Goal: Task Accomplishment & Management: Complete application form

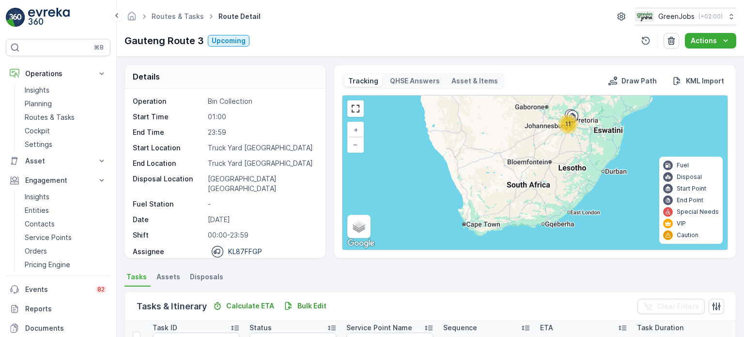
scroll to position [145, 0]
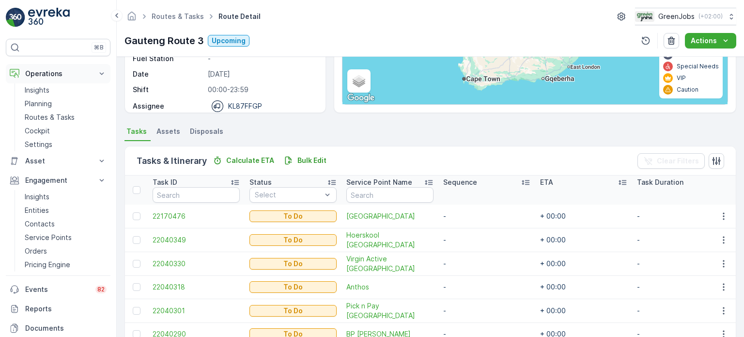
click at [40, 71] on p "Operations" at bounding box center [58, 74] width 66 height 10
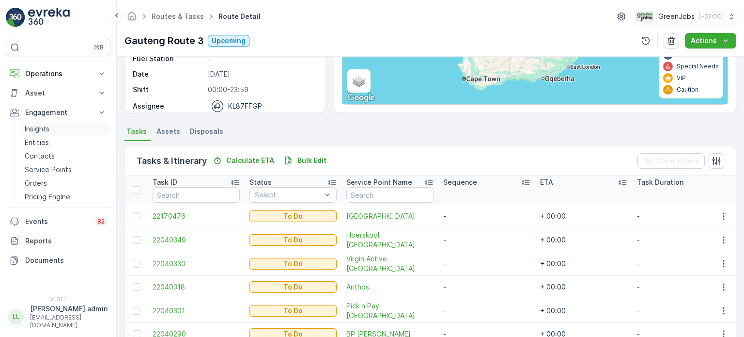
scroll to position [0, 0]
click at [39, 77] on p "Operations" at bounding box center [58, 74] width 66 height 10
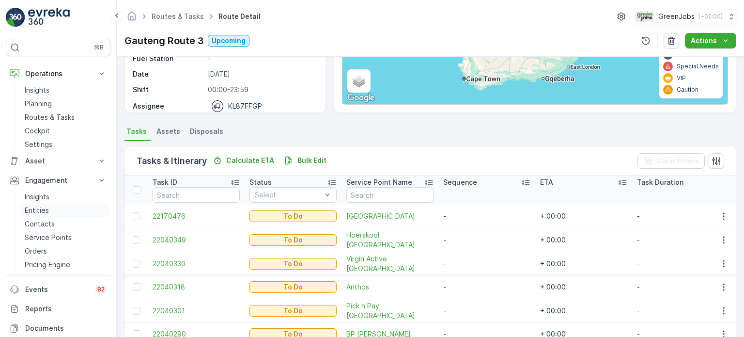
click at [39, 211] on p "Entities" at bounding box center [37, 211] width 24 height 10
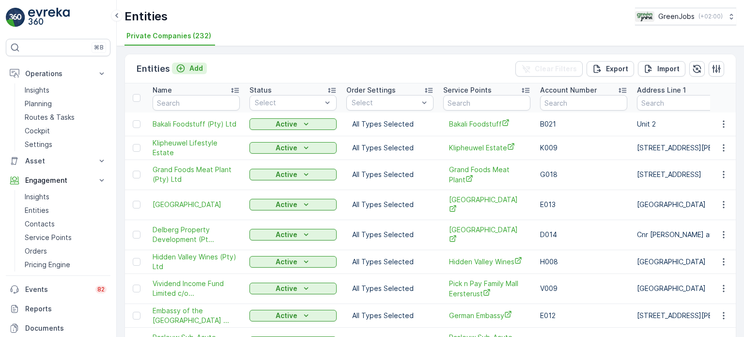
click at [200, 69] on p "Add" at bounding box center [197, 68] width 14 height 10
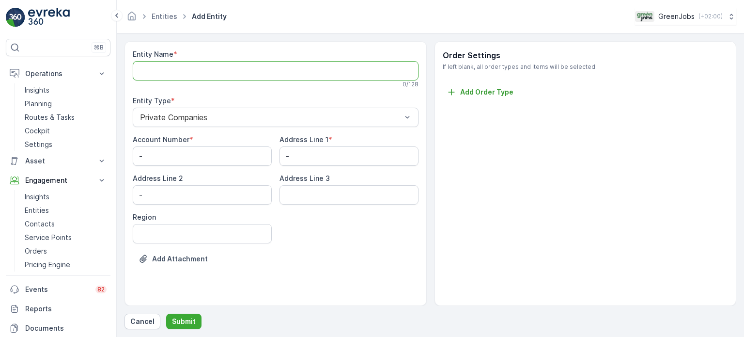
click at [186, 69] on Name "Entity Name" at bounding box center [276, 70] width 286 height 19
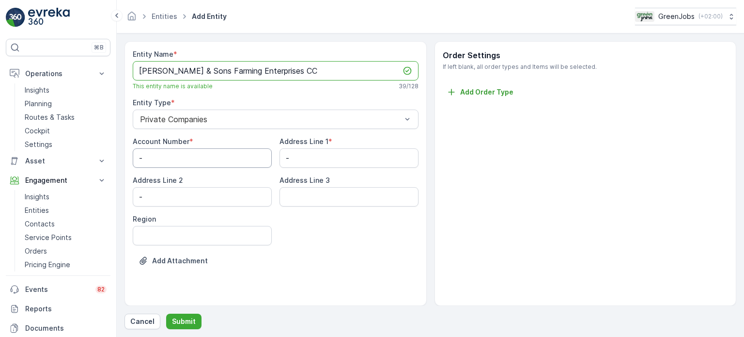
type Name "[PERSON_NAME] & Sons Farming Enterprises CC"
click at [194, 155] on Number "-" at bounding box center [202, 157] width 139 height 19
type Number "Z005"
click at [308, 156] on 1 "-" at bounding box center [349, 157] width 139 height 19
type 1 "Brakelsdal Farm"
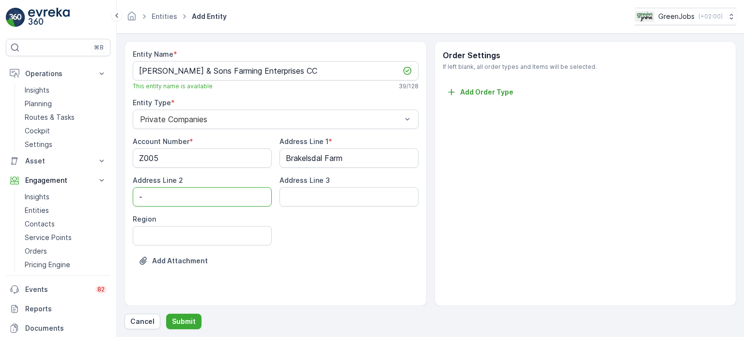
click at [241, 190] on 2 "-" at bounding box center [202, 196] width 139 height 19
type 2 "[GEOGRAPHIC_DATA]"
click at [219, 230] on input "Region" at bounding box center [202, 235] width 139 height 19
type input "Western Cape"
click at [184, 320] on p "Submit" at bounding box center [184, 322] width 24 height 10
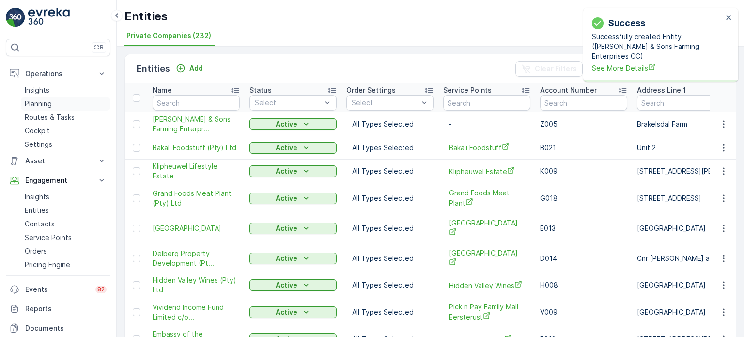
drag, startPoint x: 37, startPoint y: 100, endPoint x: 46, endPoint y: 100, distance: 9.2
click at [37, 100] on p "Planning" at bounding box center [38, 104] width 27 height 10
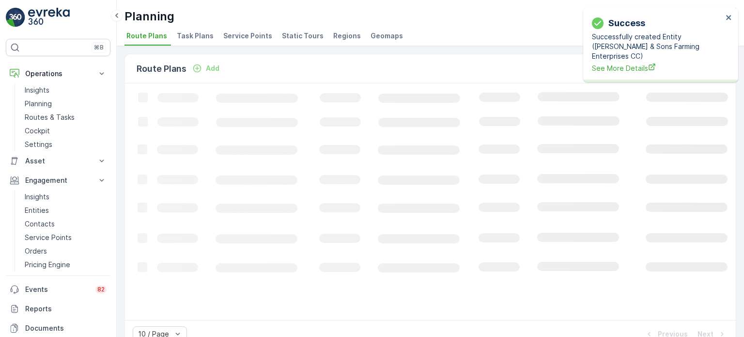
click at [233, 34] on span "Service Points" at bounding box center [247, 36] width 49 height 10
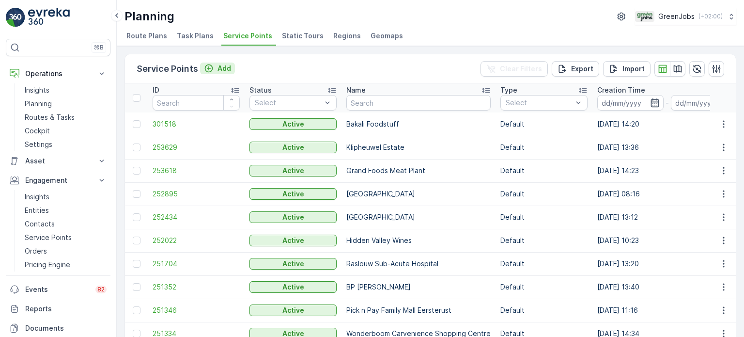
click at [219, 63] on p "Add" at bounding box center [225, 68] width 14 height 10
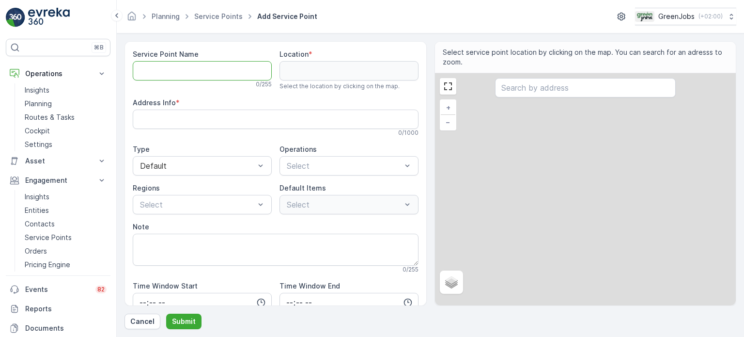
click at [179, 71] on Name "Service Point Name" at bounding box center [202, 70] width 139 height 19
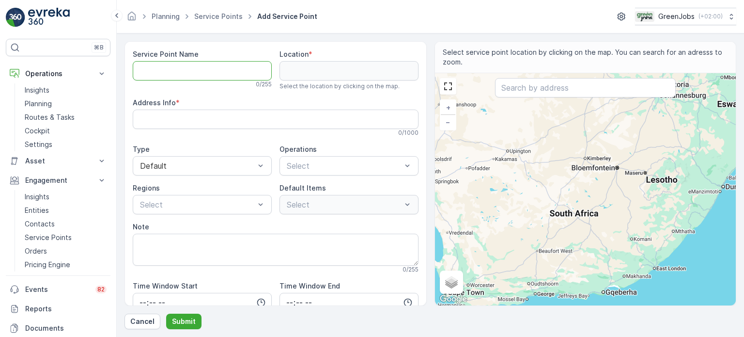
type Name "Z"
type Name "Zetl"
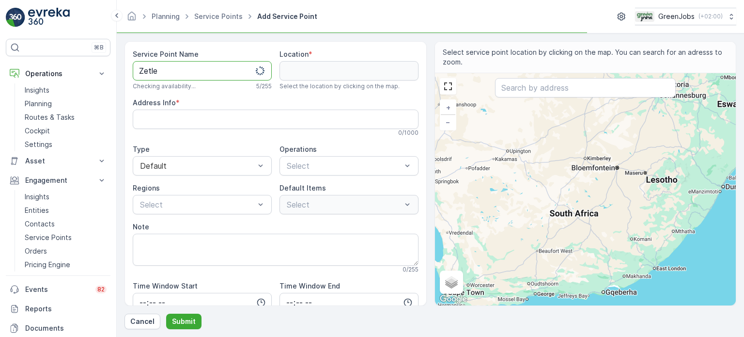
type Name "Zetler"
type Name "Zetler @"
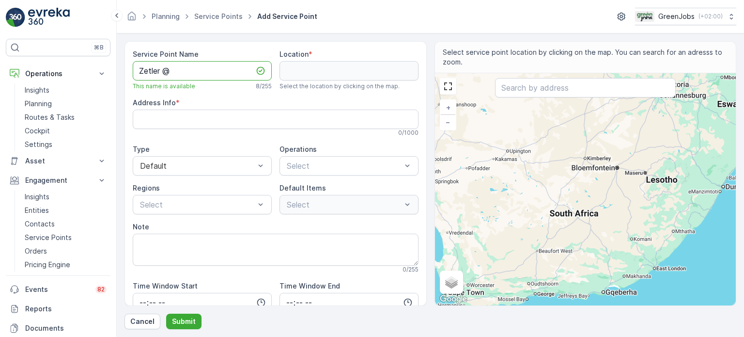
type Name "Zetler"
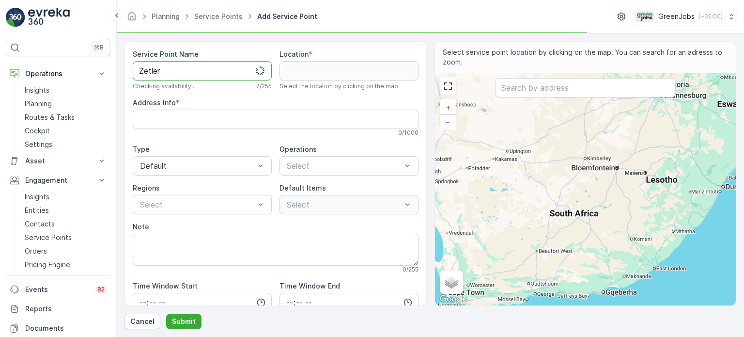
type Name "Zetler &"
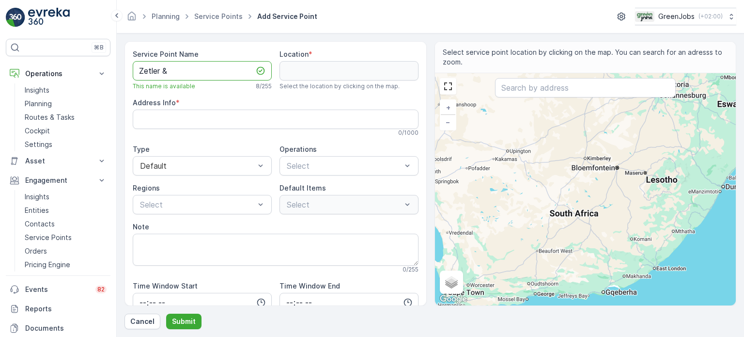
type Name "Zetler &"
type Name "Zetler & S"
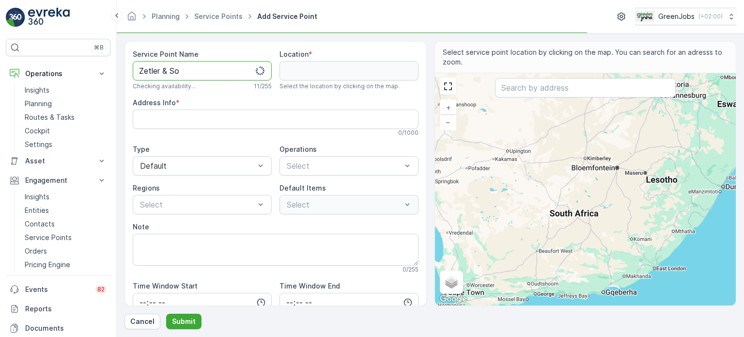
type Name "Zetler & Son"
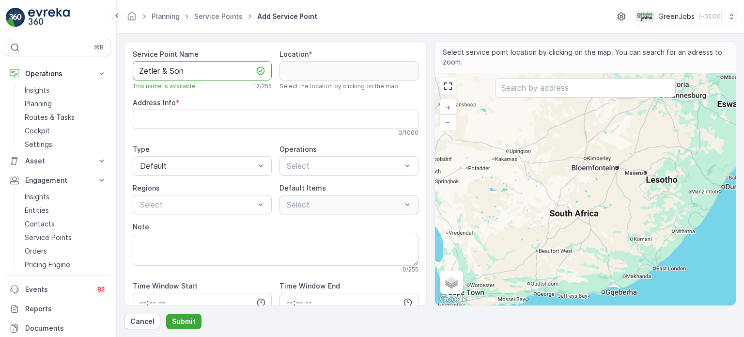
type Name "Zetler & Sons"
type Name "Zetler & Sons F"
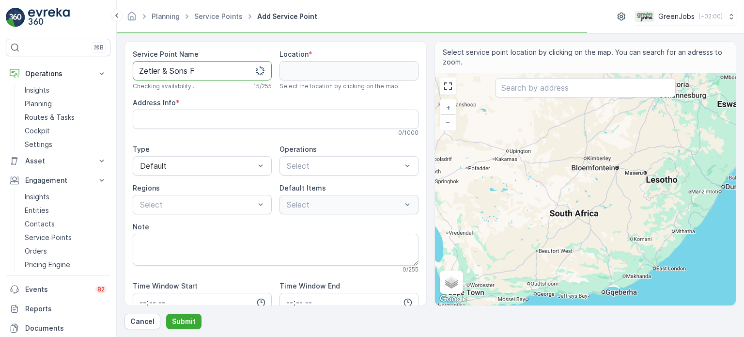
type Name "Zetler & Sons Fa"
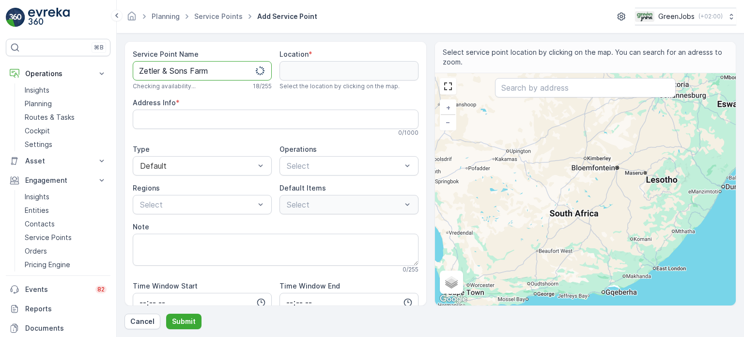
type Name "Zetler & Sons Farmi"
type Name "Zetler & Sons Farmin"
type Name "Zetler & Sons Farming"
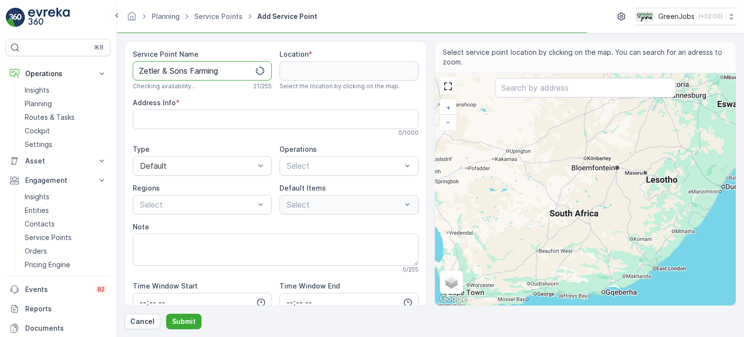
type Name "Zetler & Sons Farming"
type Name "Zetler & Sons Farming E"
type Name "Zetler & Sons Farming Ent"
type Name "Zetler & Sons Farming Enter"
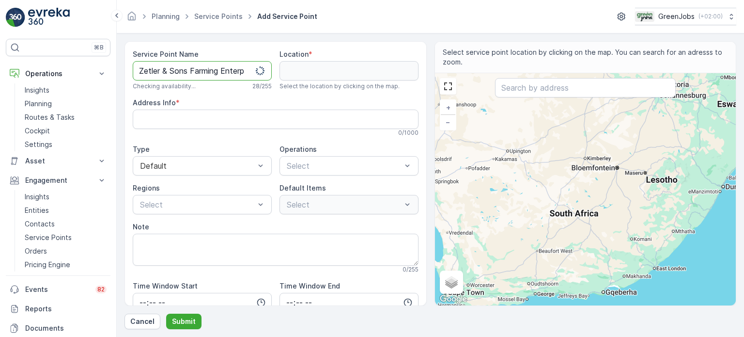
type Name "Zetler & Sons Farming Enterpr"
type Name "Zetler & Sons Farming Enterpri"
type Name "Zetler & Sons Farming Enterpris"
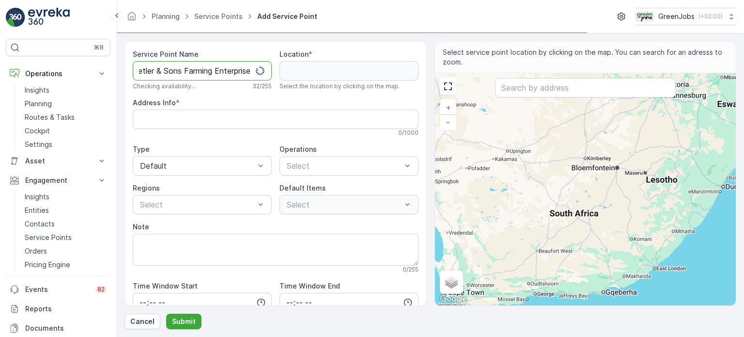
type Name "Zetler & Sons Farming Enterprises"
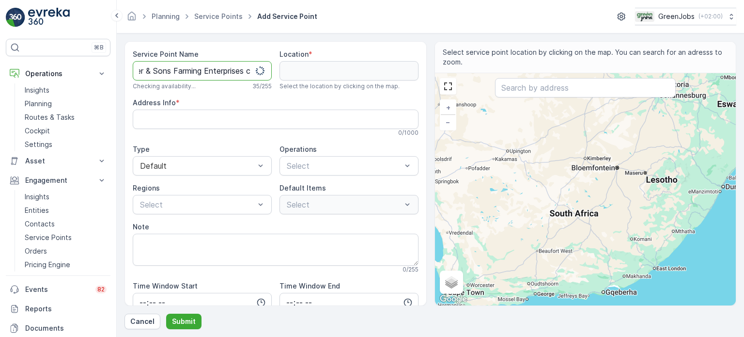
type Name "Zetler & Sons Farming Enterprises cc"
click at [544, 87] on input "text" at bounding box center [585, 87] width 181 height 19
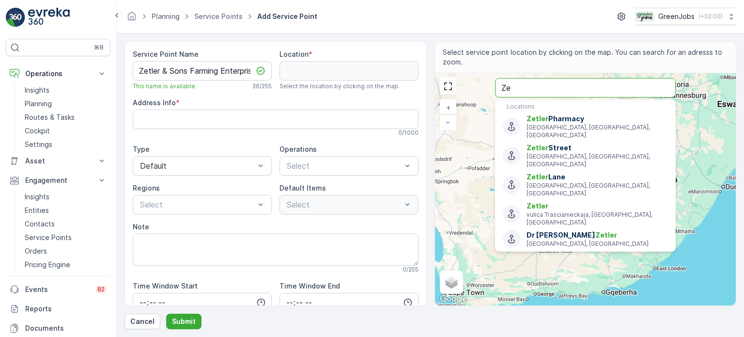
type input "Z"
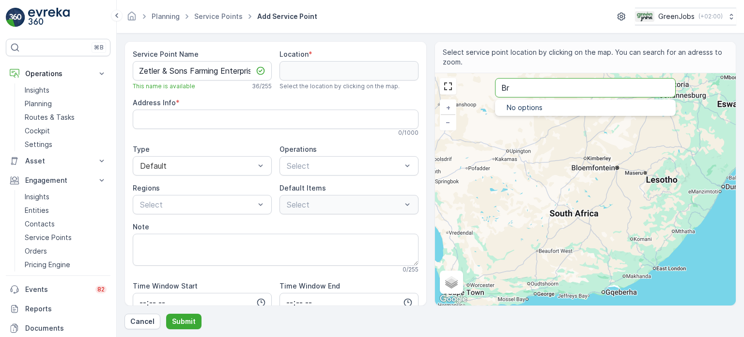
type input "B"
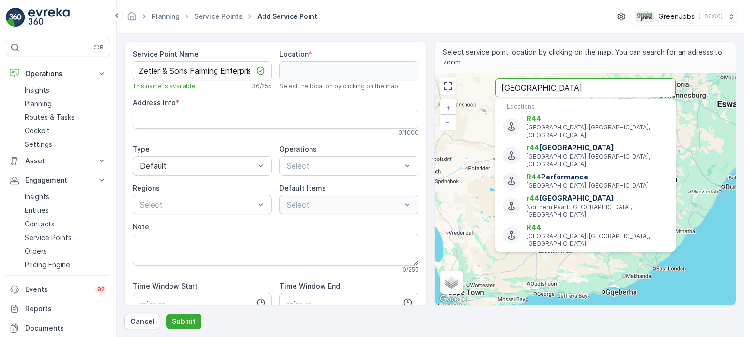
click at [615, 86] on input "[GEOGRAPHIC_DATA]" at bounding box center [585, 87] width 181 height 19
type input "[GEOGRAPHIC_DATA]"
drag, startPoint x: 634, startPoint y: 86, endPoint x: 458, endPoint y: 88, distance: 176.4
click at [458, 88] on div "+ − Satellite Roadmap Terrain Hybrid Leaflet Keyboard shortcuts Map Data Map da…" at bounding box center [585, 189] width 301 height 232
type input "-25.918016060793956,18.97794842917778"
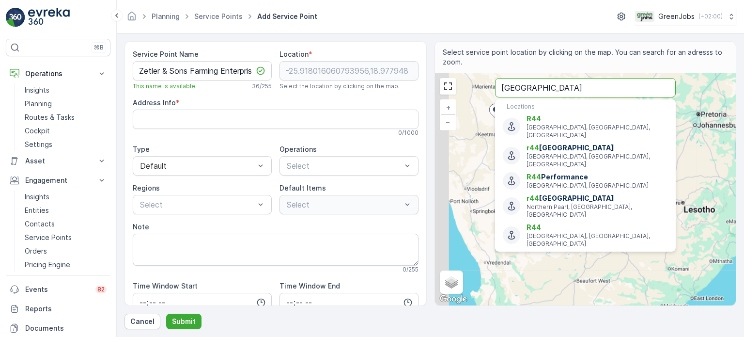
type Info "3XJH+Q5 Koes, [GEOGRAPHIC_DATA]"
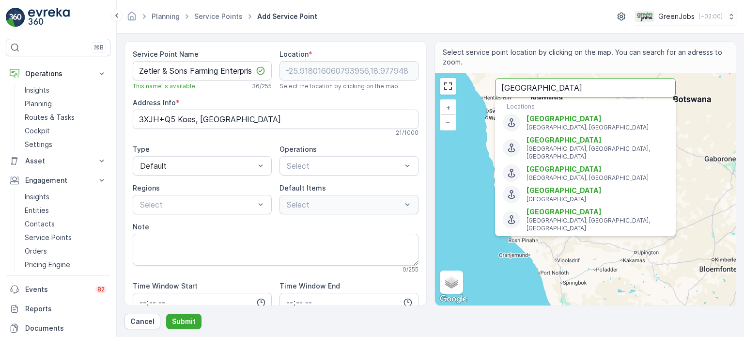
click at [537, 91] on input "[GEOGRAPHIC_DATA]" at bounding box center [585, 87] width 181 height 19
click at [599, 86] on input "[GEOGRAPHIC_DATA]" at bounding box center [585, 87] width 181 height 19
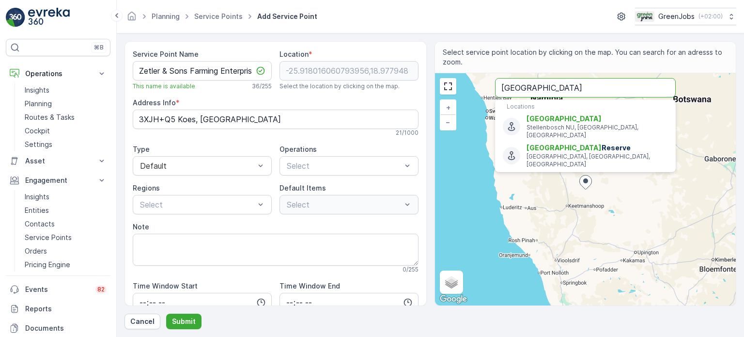
drag, startPoint x: 638, startPoint y: 90, endPoint x: 624, endPoint y: 106, distance: 21.7
click at [637, 92] on input "[GEOGRAPHIC_DATA]" at bounding box center [585, 87] width 181 height 19
type input "a"
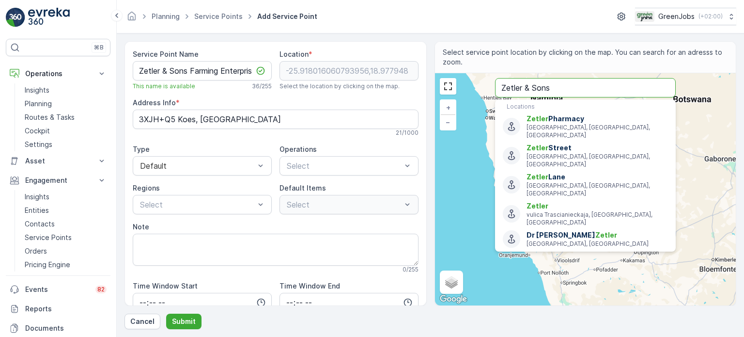
click at [574, 89] on input "Zetler & Sons" at bounding box center [585, 87] width 181 height 19
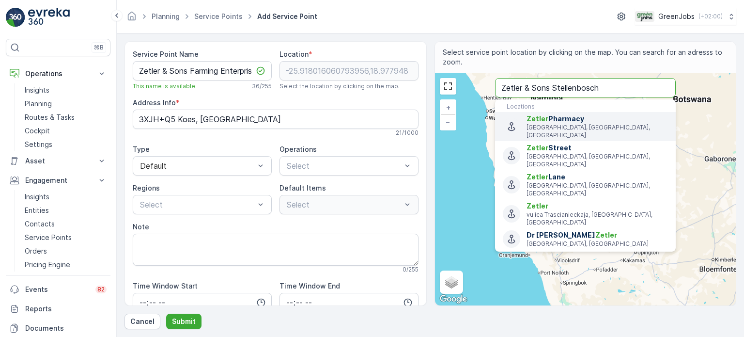
type input "Zetler & Sons Stellenbosch"
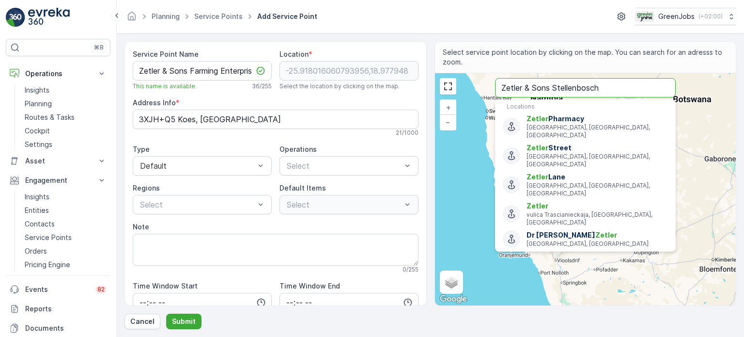
drag, startPoint x: 620, startPoint y: 85, endPoint x: 475, endPoint y: 76, distance: 146.2
click at [475, 76] on div "+ − Satellite Roadmap Terrain Hybrid Leaflet Keyboard shortcuts Map Data Map da…" at bounding box center [585, 189] width 301 height 232
type input "-21.207356394309667,13.946333777962188"
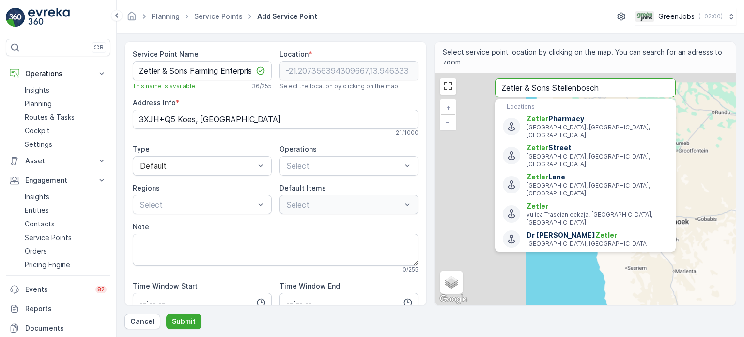
type Info "5FCMQWVW+3G"
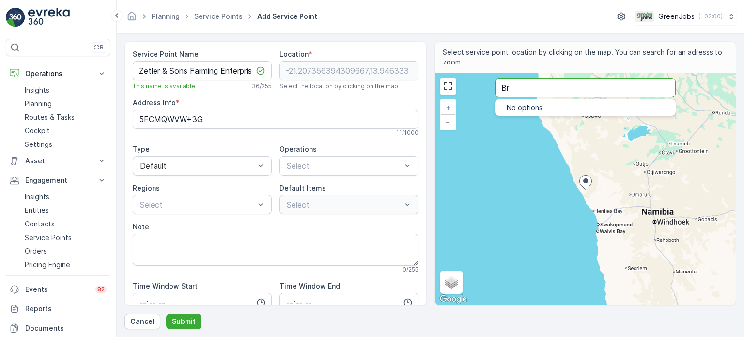
type input "B"
type input "S"
type input "R"
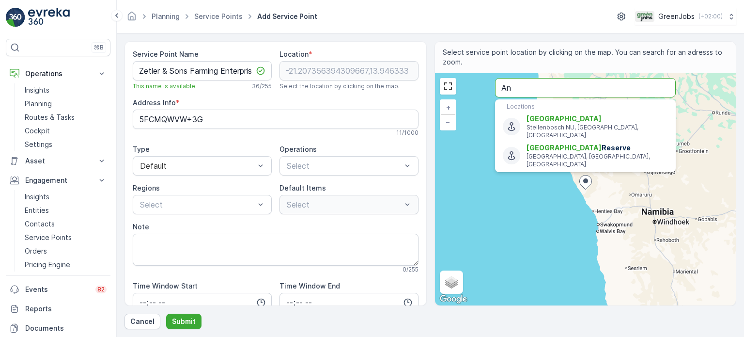
type input "A"
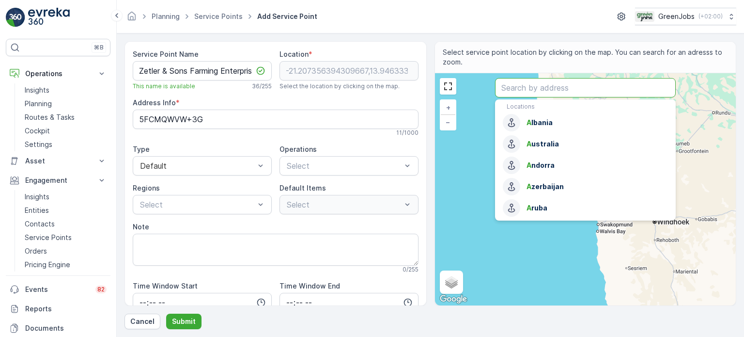
click at [560, 85] on input "text" at bounding box center [585, 87] width 181 height 19
click at [534, 87] on input "text" at bounding box center [585, 87] width 181 height 19
drag, startPoint x: 144, startPoint y: 318, endPoint x: 175, endPoint y: 297, distance: 37.9
click at [164, 304] on div "Service Point Name Zetler & Sons Farming Enterprises cc This name is available …" at bounding box center [431, 185] width 612 height 288
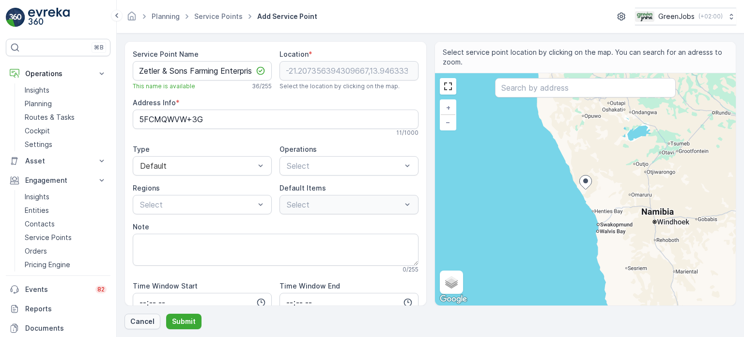
click at [149, 320] on p "Cancel" at bounding box center [142, 322] width 24 height 10
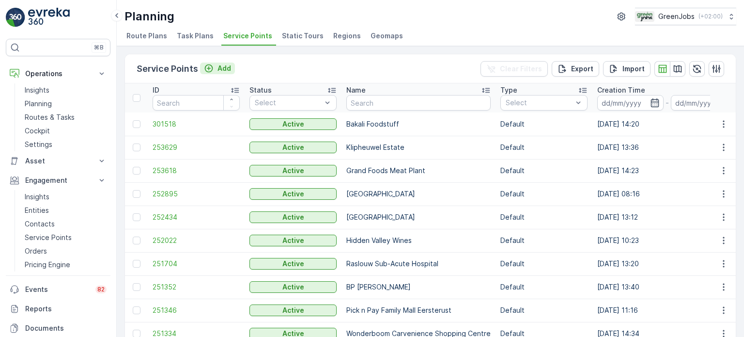
click at [223, 66] on p "Add" at bounding box center [225, 68] width 14 height 10
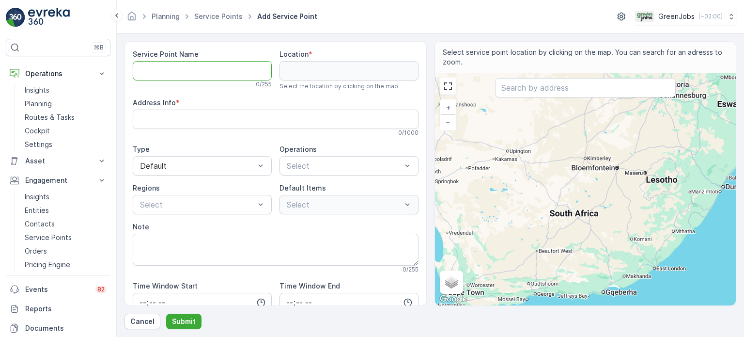
click at [239, 66] on Name "Service Point Name" at bounding box center [202, 70] width 139 height 19
type Name "Z"
type Name "Zet"
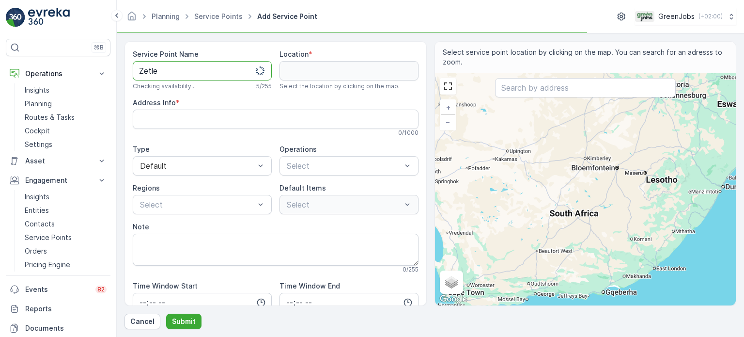
type Name "Zetler"
type Name "Zetler &"
type Name "Zetler & Son"
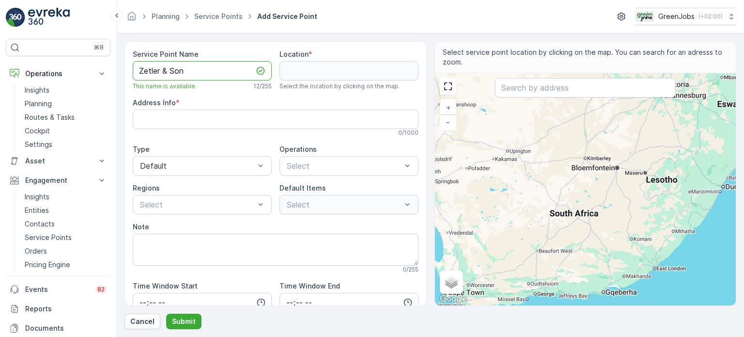
type Name "Zetler & Sons"
type Name "Zetler & Sons Fa"
type Name "Zetler & Sons Farming"
type Name "Zetler & Sons Farming Enterprises"
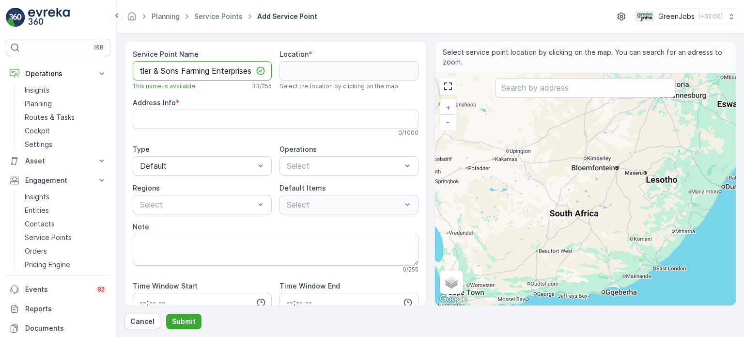
scroll to position [0, 13]
type Name "Zetler & Sons Farming Enterprises"
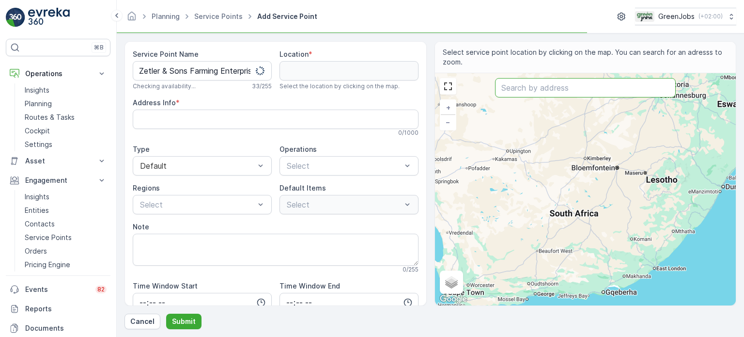
click at [540, 89] on input "text" at bounding box center [585, 87] width 181 height 19
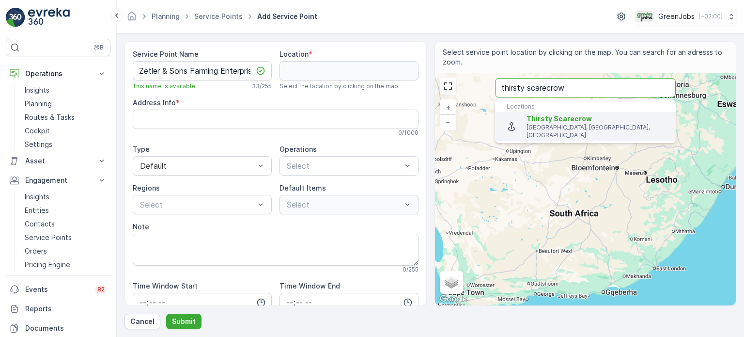
type input "thirsty scarecrow"
click at [577, 121] on span "Thirsty Scarecrow" at bounding box center [559, 118] width 65 height 8
type input "-33.9984064,18.8265364"
type Info "[STREET_ADDRESS]"
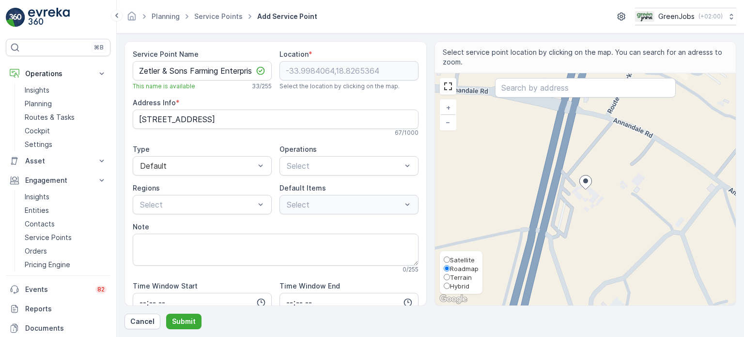
click at [456, 259] on span "Satellite" at bounding box center [462, 260] width 25 height 8
click at [450, 259] on input "Satellite" at bounding box center [447, 259] width 6 height 6
radio input "true"
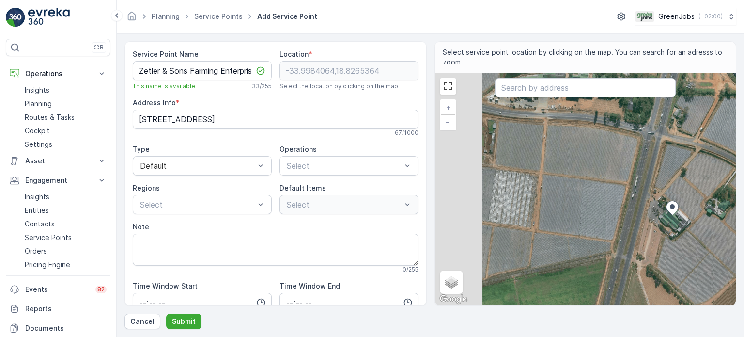
drag, startPoint x: 585, startPoint y: 182, endPoint x: 672, endPoint y: 207, distance: 90.5
click at [672, 207] on ellipse at bounding box center [672, 206] width 5 height 5
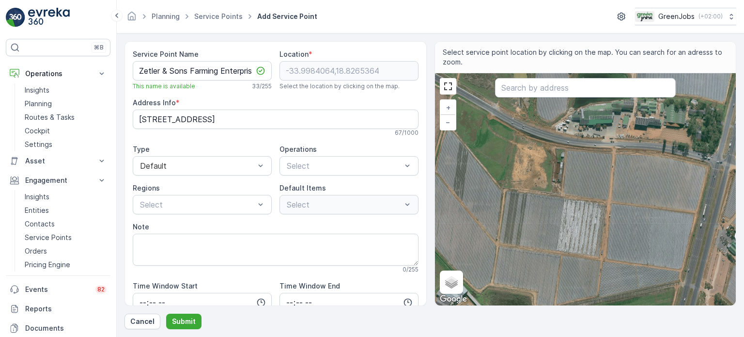
drag, startPoint x: 670, startPoint y: 207, endPoint x: 739, endPoint y: 237, distance: 74.3
click at [739, 237] on form "Service Point Name Zetler & Sons Farming Enterprises This name is available 33 …" at bounding box center [431, 184] width 628 height 303
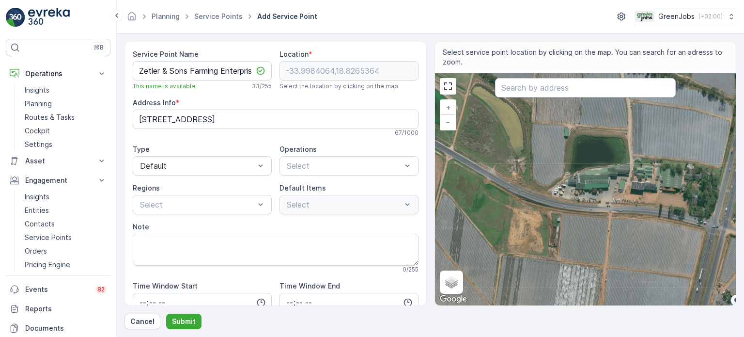
drag, startPoint x: 601, startPoint y: 174, endPoint x: 597, endPoint y: 238, distance: 64.6
click at [597, 238] on div "+ − Satellite Roadmap Terrain Hybrid Leaflet Keyboard shortcuts Map Data Imager…" at bounding box center [585, 189] width 301 height 232
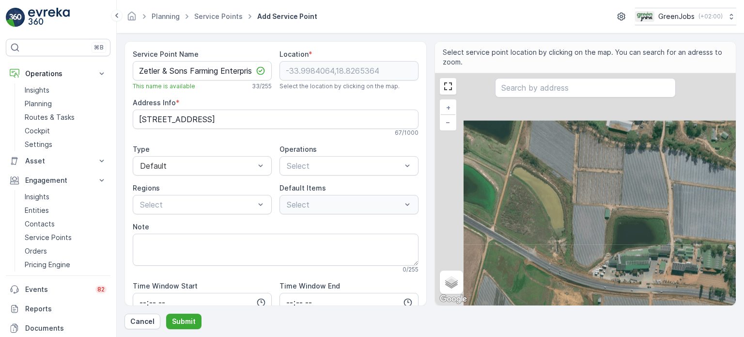
drag, startPoint x: 506, startPoint y: 158, endPoint x: 530, endPoint y: 217, distance: 63.9
click at [530, 217] on div "+ − Satellite Roadmap Terrain Hybrid Leaflet Keyboard shortcuts Map Data Imager…" at bounding box center [585, 189] width 301 height 232
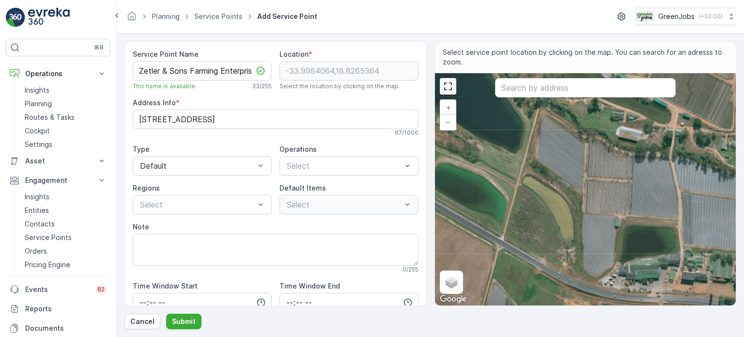
drag, startPoint x: 535, startPoint y: 176, endPoint x: 542, endPoint y: 176, distance: 7.3
click at [542, 176] on div "+ − Satellite Roadmap Terrain Hybrid Leaflet Keyboard shortcuts Map Data Imager…" at bounding box center [585, 189] width 301 height 232
click at [640, 287] on div "+ − Satellite Roadmap Terrain Hybrid Leaflet Keyboard shortcuts Map Data Imager…" at bounding box center [585, 189] width 301 height 232
type input "-33.99638161680543,18.82326759076544"
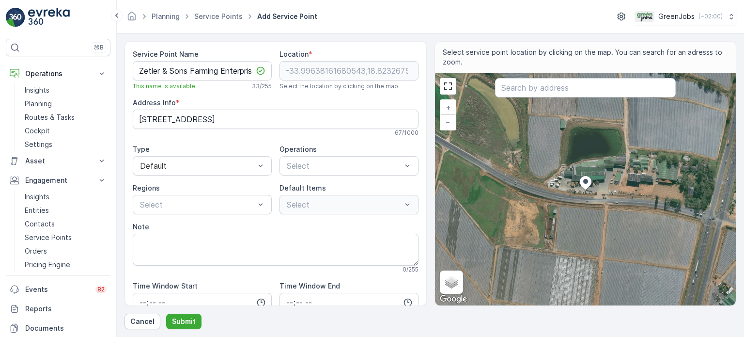
type Info "2R3F+C8 [GEOGRAPHIC_DATA], [GEOGRAPHIC_DATA]"
drag, startPoint x: 139, startPoint y: 319, endPoint x: 145, endPoint y: 319, distance: 6.8
click at [145, 319] on p "Cancel" at bounding box center [142, 322] width 24 height 10
